Goal: Find specific page/section: Find specific page/section

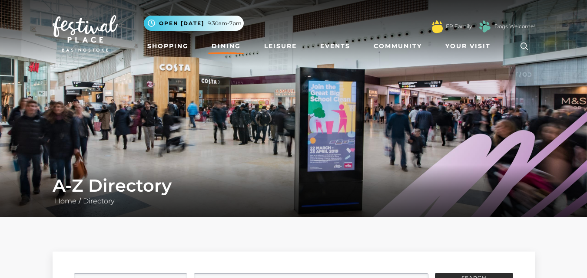
click at [221, 45] on link "Dining" at bounding box center [226, 46] width 36 height 16
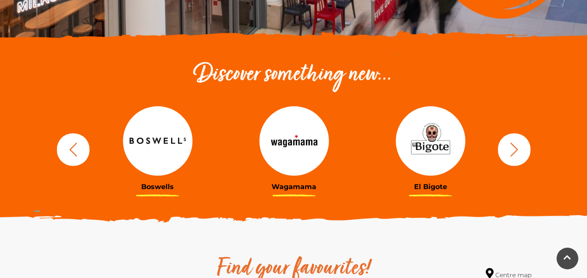
scroll to position [261, 0]
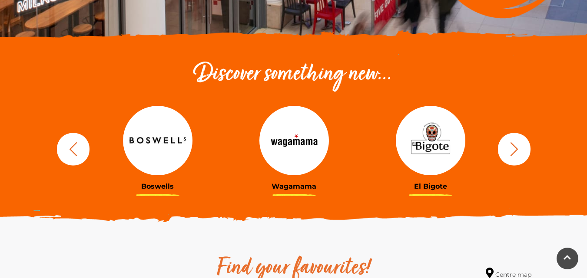
click at [512, 143] on icon "button" at bounding box center [514, 149] width 16 height 16
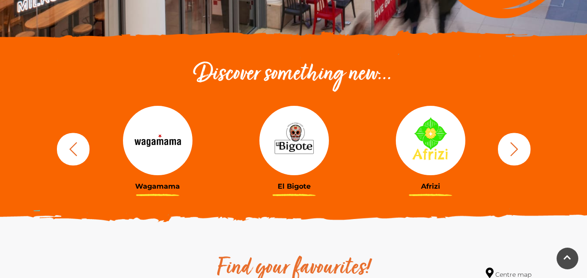
click at [514, 143] on icon "button" at bounding box center [514, 149] width 16 height 16
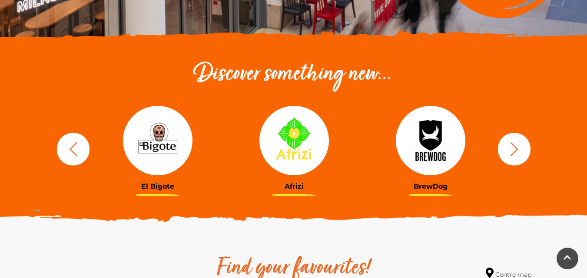
click at [514, 143] on icon "button" at bounding box center [514, 149] width 16 height 16
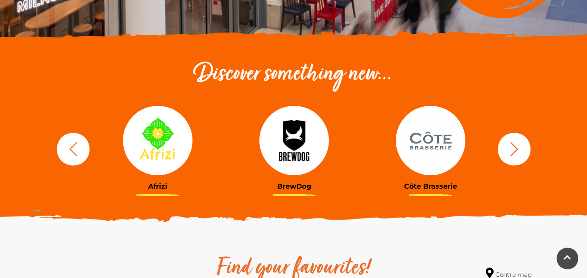
click at [514, 143] on icon "button" at bounding box center [514, 149] width 16 height 16
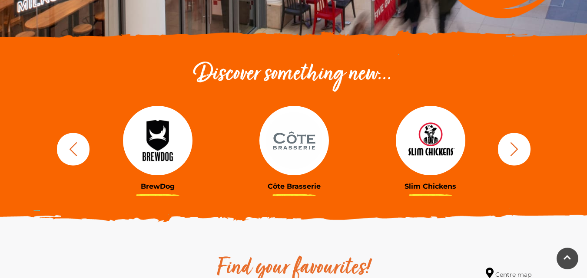
click at [514, 143] on icon "button" at bounding box center [514, 149] width 16 height 16
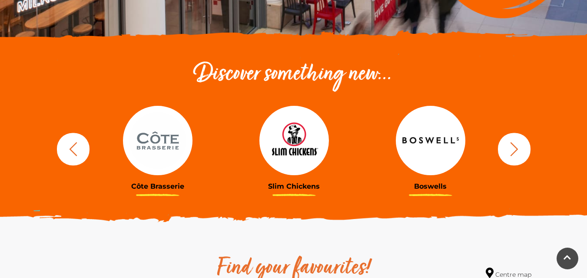
click at [514, 143] on icon "button" at bounding box center [514, 149] width 16 height 16
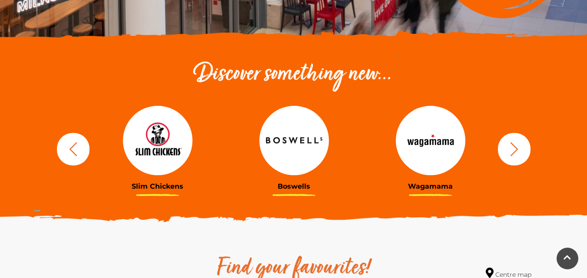
click at [514, 143] on icon "button" at bounding box center [514, 149] width 16 height 16
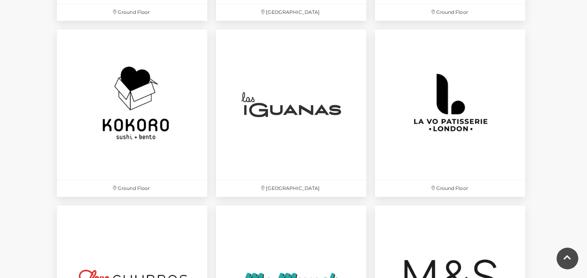
scroll to position [1997, 0]
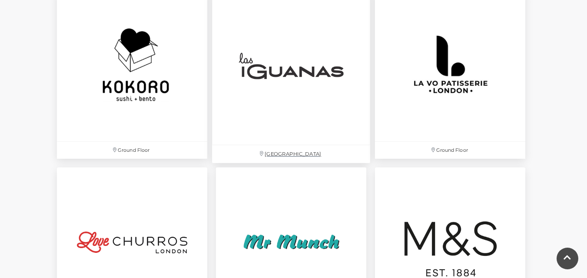
click at [297, 126] on img at bounding box center [291, 66] width 158 height 158
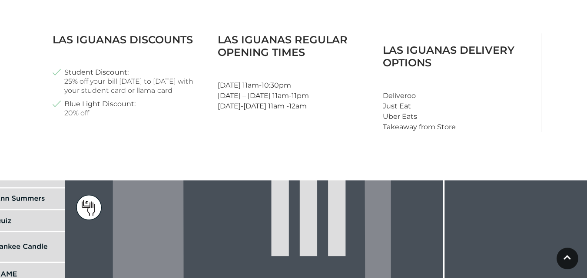
scroll to position [391, 0]
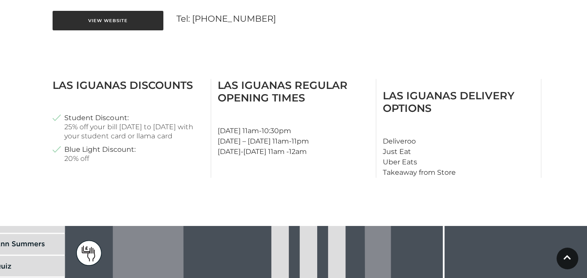
click at [101, 17] on link "View Website" at bounding box center [108, 21] width 111 height 20
